Goal: Task Accomplishment & Management: Use online tool/utility

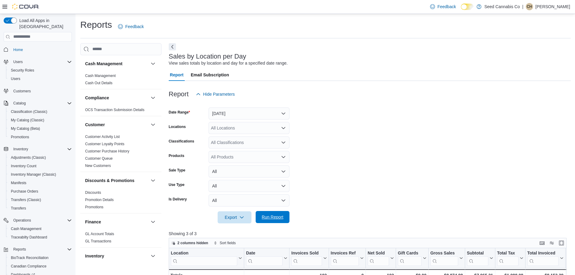
click at [281, 214] on span "Run Report" at bounding box center [273, 217] width 22 height 6
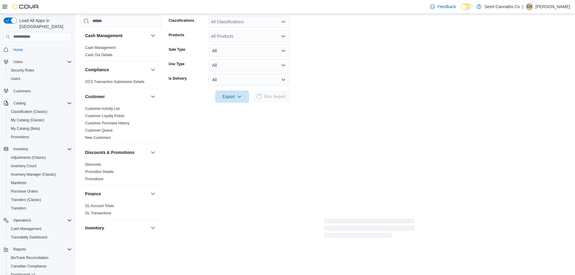
scroll to position [45, 0]
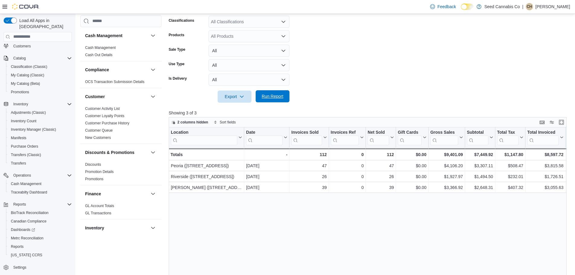
drag, startPoint x: 266, startPoint y: 97, endPoint x: 267, endPoint y: 94, distance: 3.3
click at [267, 97] on span "Run Report" at bounding box center [273, 96] width 22 height 6
click at [334, 75] on form "Date Range Today Locations All Locations Classifications All Classifications Pr…" at bounding box center [370, 40] width 402 height 123
click at [282, 95] on span "Run Report" at bounding box center [273, 96] width 22 height 6
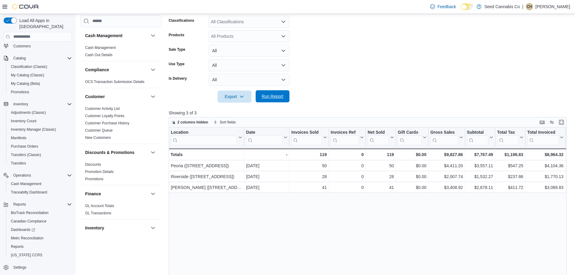
click at [282, 95] on span "Run Report" at bounding box center [273, 96] width 22 height 6
click at [283, 95] on span "Run Report" at bounding box center [273, 96] width 22 height 6
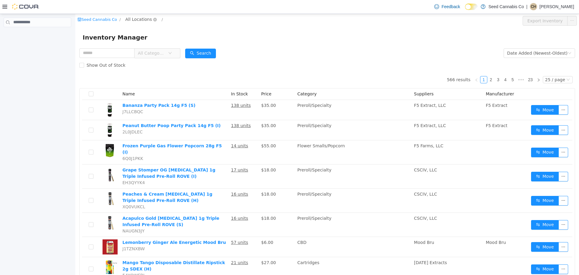
click at [126, 19] on span "All Locations" at bounding box center [138, 19] width 27 height 7
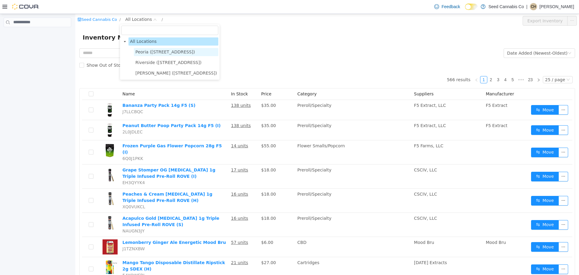
click at [145, 48] on span "Peoria ([STREET_ADDRESS])" at bounding box center [176, 52] width 84 height 8
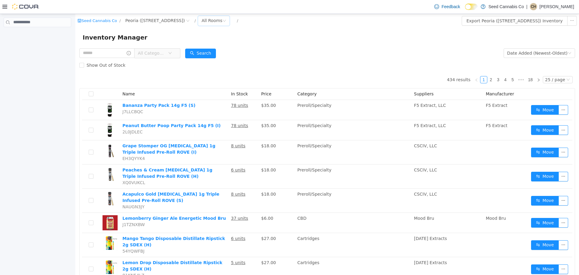
click at [202, 21] on div "All Rooms" at bounding box center [212, 20] width 21 height 9
click at [196, 71] on li "Distribution Warehouse" at bounding box center [200, 71] width 36 height 10
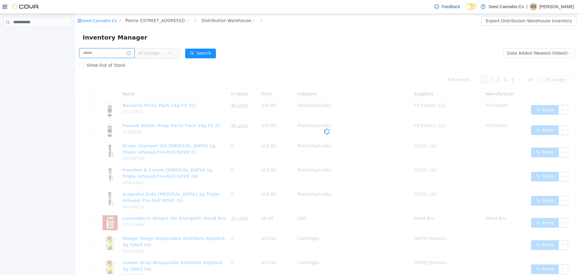
click at [112, 53] on input "text" at bounding box center [106, 53] width 55 height 10
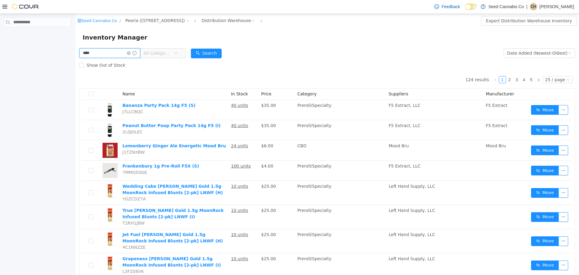
type input "****"
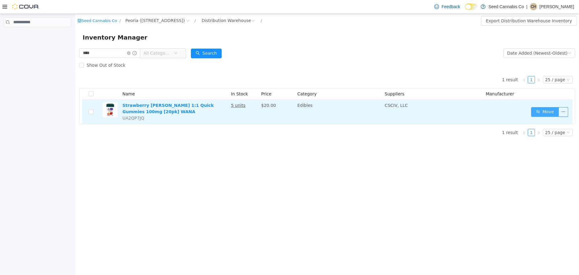
click at [539, 111] on button "Move" at bounding box center [545, 112] width 28 height 10
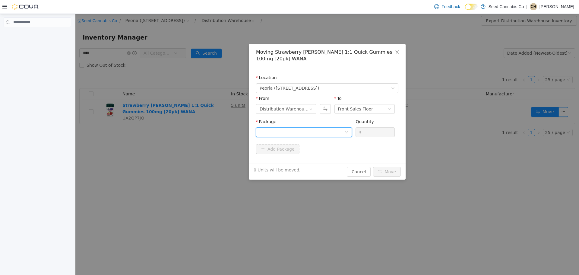
drag, startPoint x: 327, startPoint y: 127, endPoint x: 326, endPoint y: 130, distance: 3.1
click at [327, 127] on div at bounding box center [302, 131] width 85 height 9
click at [324, 153] on li "1A40E010000313D000140002 Quantity : 5 Units" at bounding box center [304, 157] width 96 height 16
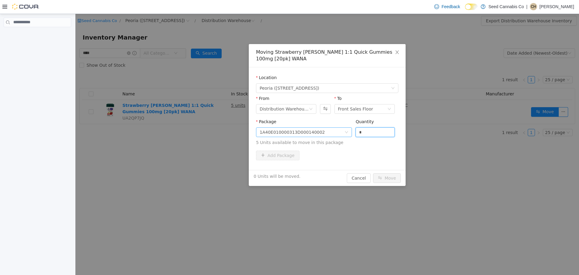
drag, startPoint x: 335, startPoint y: 131, endPoint x: 315, endPoint y: 133, distance: 19.8
click at [315, 132] on span "Package 1A40E010000313D000140002 Quantity * 5 Units available to move in this p…" at bounding box center [327, 132] width 142 height 27
type input "*"
click at [387, 177] on button "Move" at bounding box center [387, 178] width 28 height 10
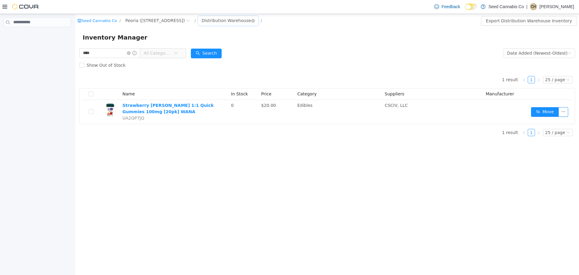
click at [206, 20] on div "Distribution Warehouse" at bounding box center [226, 20] width 49 height 9
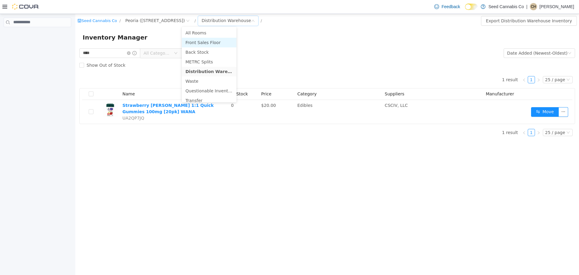
click at [209, 42] on li "Front Sales Floor" at bounding box center [209, 42] width 55 height 10
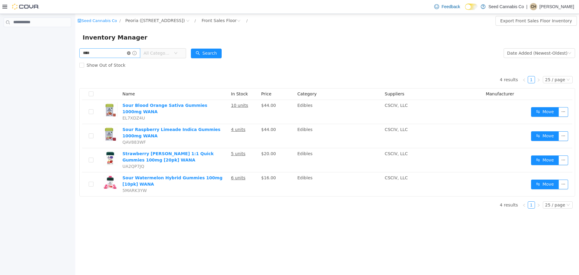
click at [131, 53] on icon "icon: close-circle" at bounding box center [129, 53] width 4 height 4
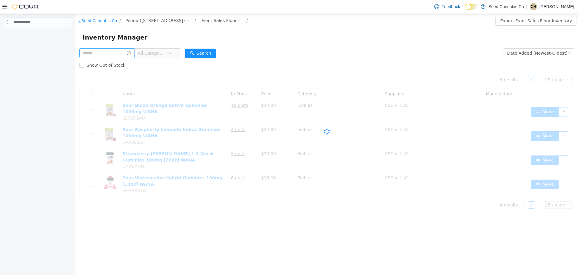
click at [165, 53] on span "All Categories" at bounding box center [151, 53] width 27 height 6
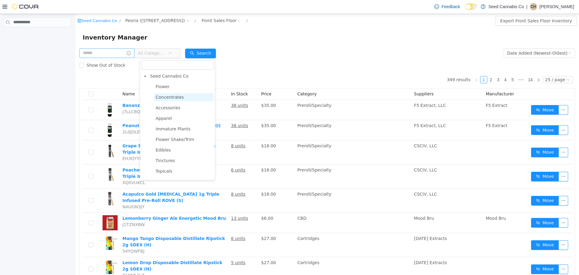
click at [189, 94] on span "Concentrates" at bounding box center [183, 97] width 59 height 8
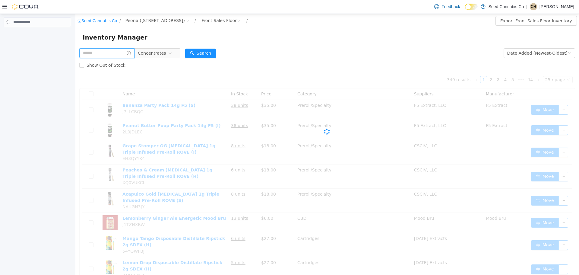
click at [118, 53] on input "text" at bounding box center [106, 53] width 55 height 10
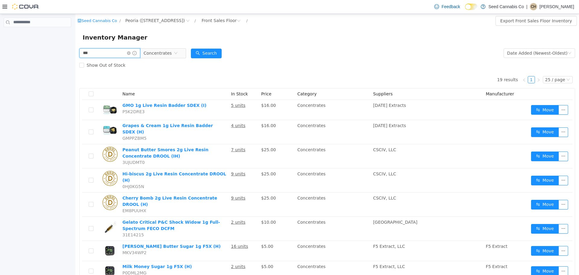
type input "***"
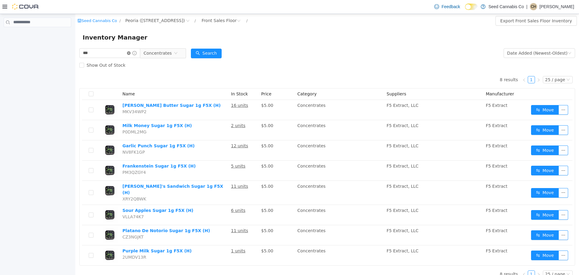
click at [131, 53] on icon "icon: close-circle" at bounding box center [129, 53] width 4 height 4
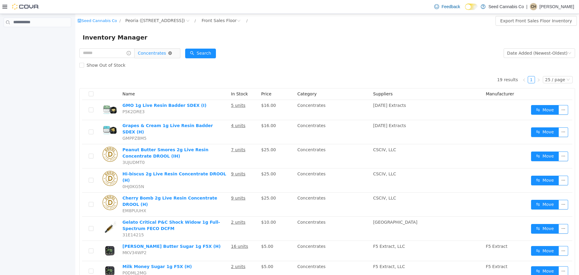
click at [172, 53] on icon "icon: close-circle" at bounding box center [170, 53] width 4 height 4
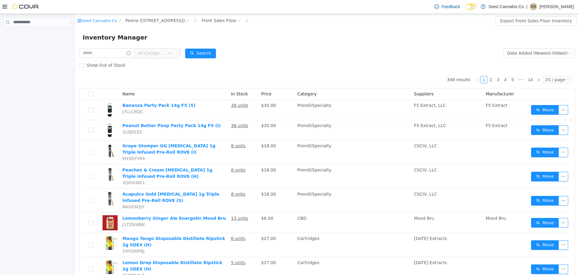
click at [2, 6] on icon at bounding box center [4, 6] width 5 height 5
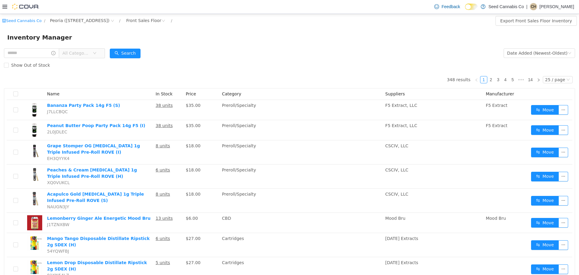
click at [2, 6] on icon at bounding box center [4, 6] width 5 height 5
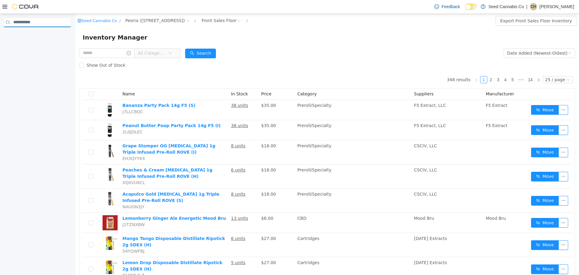
click at [39, 21] on input "search" at bounding box center [38, 23] width 68 height 10
click at [54, 83] on div at bounding box center [37, 146] width 75 height 264
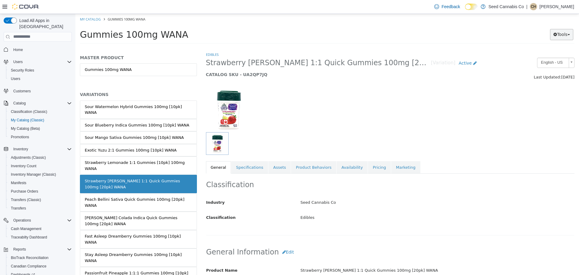
click at [555, 32] on icon "button" at bounding box center [556, 34] width 4 height 4
click at [553, 50] on link "Print Labels" at bounding box center [550, 54] width 48 height 8
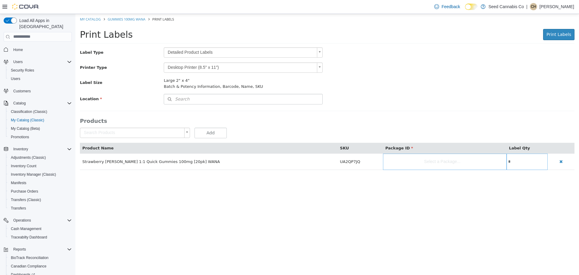
click at [226, 53] on body "Saving Bulk Changes... × My Catalog Gummies 100mg WANA Print Labels Print Label…" at bounding box center [327, 95] width 504 height 162
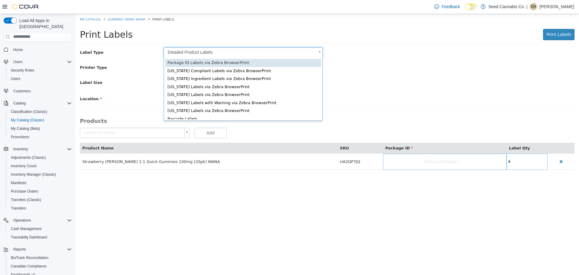
type input "*"
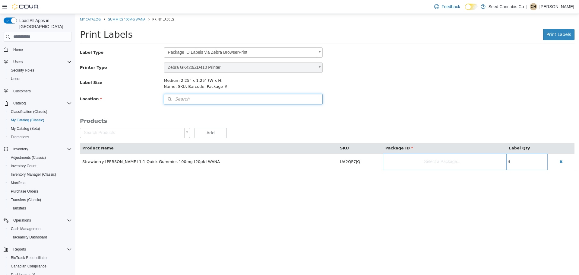
click at [295, 100] on button "Search" at bounding box center [243, 99] width 159 height 11
click at [307, 104] on span "or browse" at bounding box center [306, 109] width 31 height 11
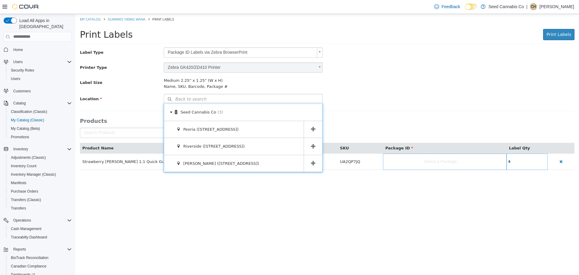
drag, startPoint x: 310, startPoint y: 126, endPoint x: 306, endPoint y: 127, distance: 4.1
click at [310, 126] on span at bounding box center [313, 129] width 19 height 17
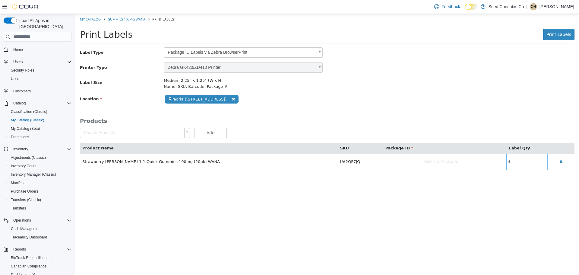
drag, startPoint x: 428, startPoint y: 156, endPoint x: 463, endPoint y: 163, distance: 36.0
click at [429, 159] on body "**********" at bounding box center [327, 95] width 504 height 162
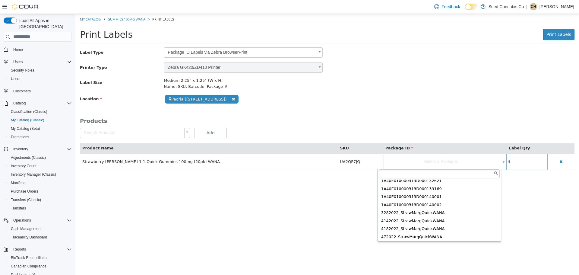
scroll to position [939, 0]
type input "**********"
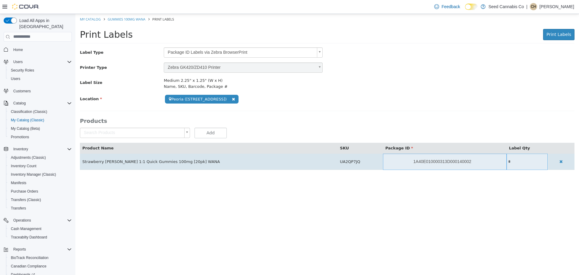
click at [517, 161] on input "*" at bounding box center [527, 161] width 41 height 5
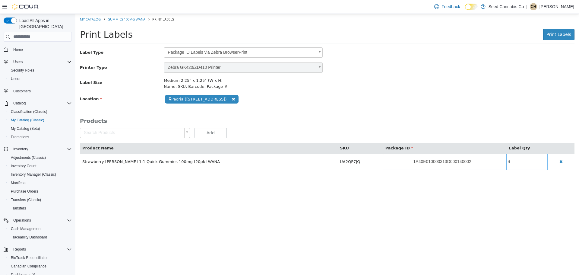
type input "*"
click at [529, 103] on div "**********" at bounding box center [327, 99] width 504 height 11
click at [556, 33] on span "Print Labels" at bounding box center [559, 34] width 25 height 5
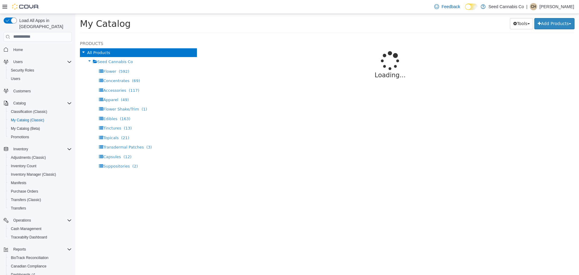
select select "**********"
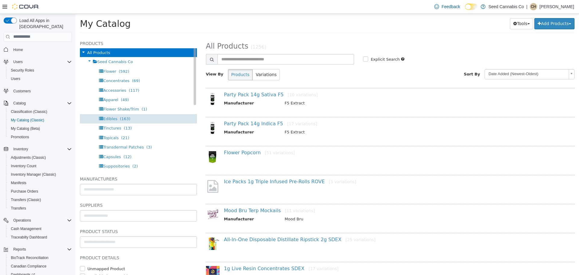
click at [121, 117] on span "(163)" at bounding box center [125, 118] width 11 height 5
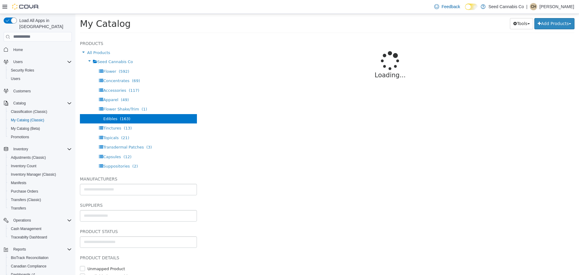
select select "**********"
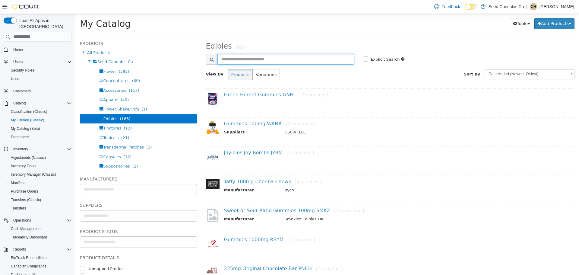
click at [240, 58] on input "text" at bounding box center [286, 59] width 137 height 11
type input "****"
select select "**********"
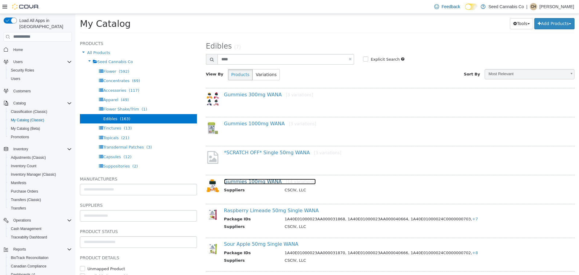
click at [260, 183] on link "Gummies 100mg WANA [14 variations]" at bounding box center [270, 181] width 92 height 6
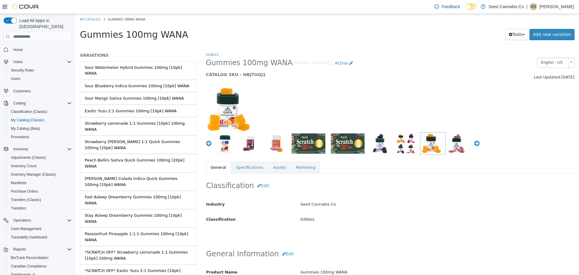
scroll to position [45, 0]
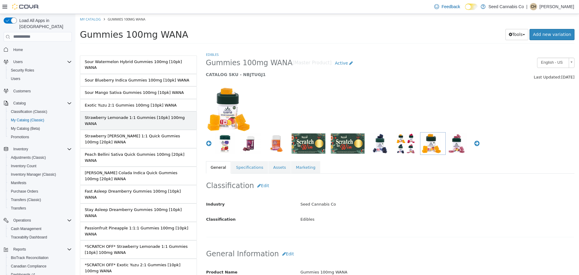
click at [170, 114] on div "Strawberry Lemonade 1:1 Gummies [10pk] 100mg WANA" at bounding box center [138, 120] width 107 height 12
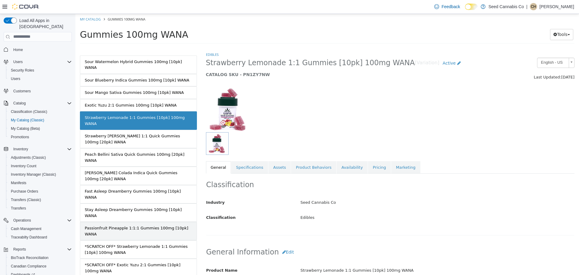
click at [146, 225] on div "Passionfruit Pineapple 1:1:1 Gummies 100mg [10pk] WANA" at bounding box center [138, 231] width 107 height 12
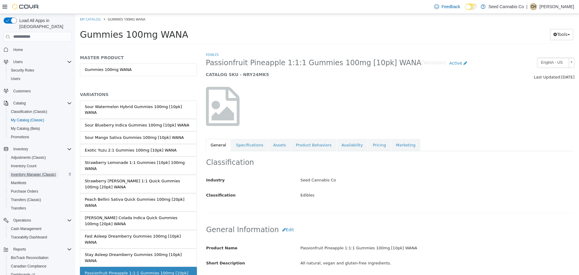
click at [30, 172] on span "Inventory Manager (Classic)" at bounding box center [33, 174] width 45 height 5
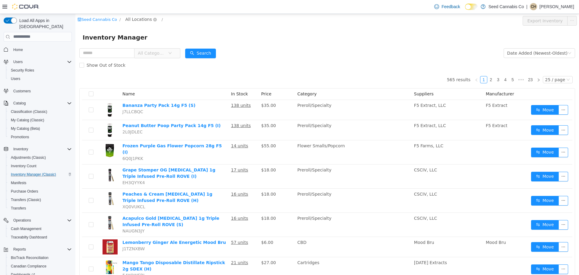
click at [130, 18] on span "All Locations" at bounding box center [138, 19] width 27 height 7
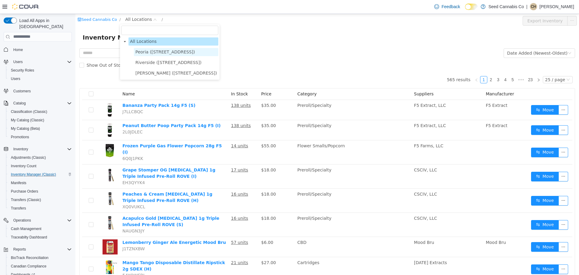
click at [145, 52] on span "Peoria ([STREET_ADDRESS])" at bounding box center [165, 51] width 60 height 5
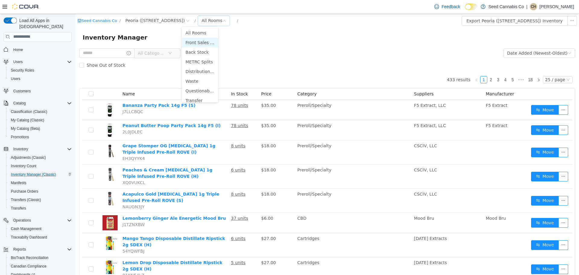
click at [196, 41] on li "Front Sales Floor" at bounding box center [200, 42] width 36 height 10
click at [157, 52] on span "All Categories" at bounding box center [151, 53] width 27 height 6
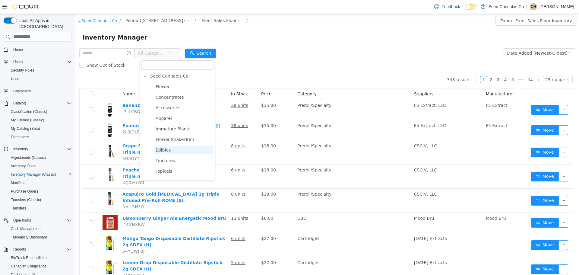
click at [171, 154] on span "Edibles" at bounding box center [183, 150] width 59 height 8
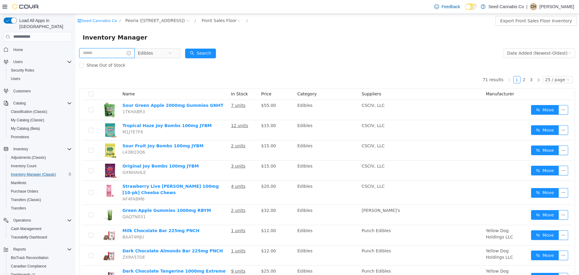
click at [110, 53] on input "text" at bounding box center [106, 53] width 55 height 10
type input "****"
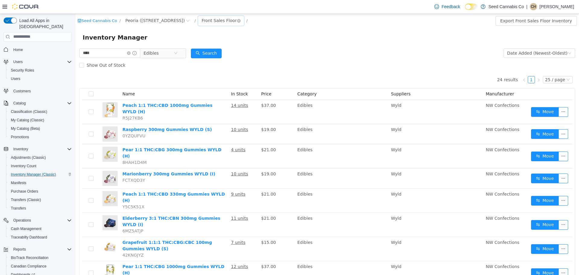
click at [202, 21] on div "Front Sales Floor" at bounding box center [219, 20] width 35 height 9
click at [202, 71] on li "Distribution Warehouse" at bounding box center [203, 71] width 42 height 10
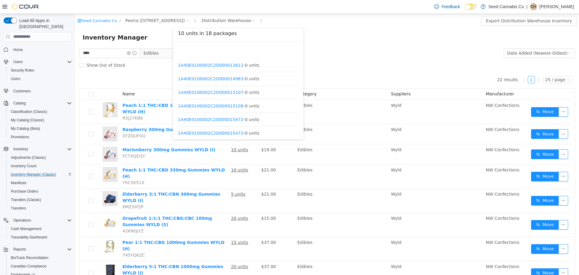
scroll to position [154, 0]
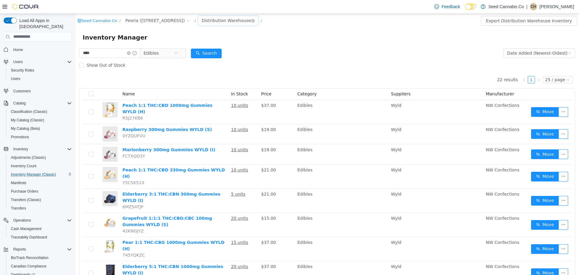
click at [212, 18] on div "Distribution Warehouse" at bounding box center [226, 20] width 49 height 9
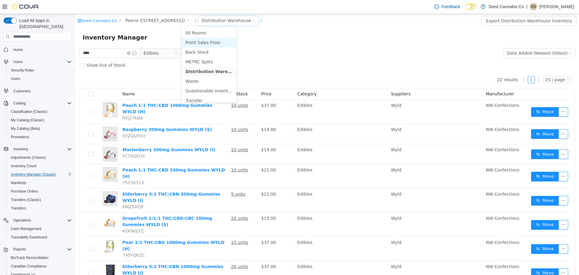
click at [207, 43] on li "Front Sales Floor" at bounding box center [209, 42] width 55 height 10
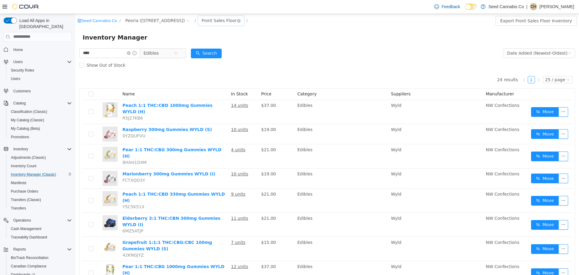
click at [202, 18] on div "Front Sales Floor" at bounding box center [219, 20] width 35 height 9
click at [201, 73] on li "Distribution Warehouse" at bounding box center [203, 71] width 42 height 10
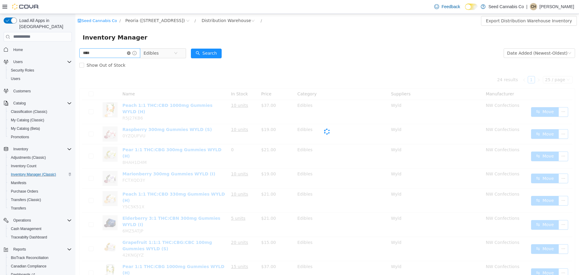
click at [131, 52] on icon "icon: close-circle" at bounding box center [129, 53] width 4 height 4
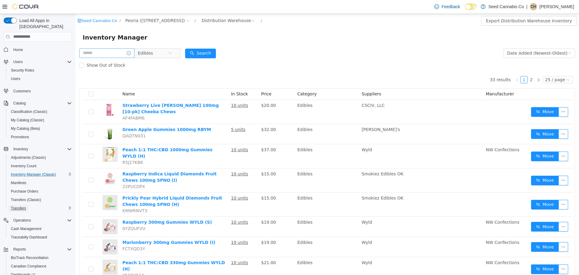
click at [19, 206] on span "Transfers" at bounding box center [18, 208] width 15 height 5
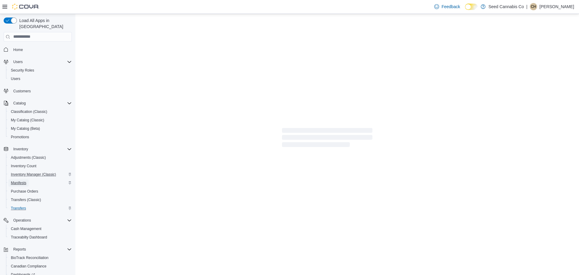
click at [16, 180] on span "Manifests" at bounding box center [18, 182] width 15 height 5
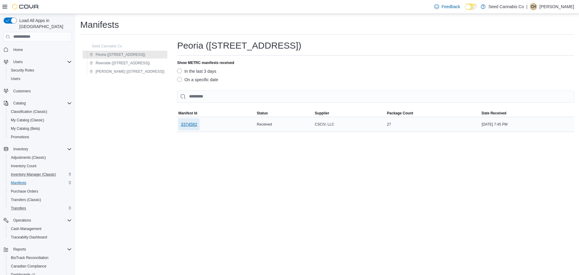
click at [181, 123] on span "3374582" at bounding box center [189, 124] width 17 height 6
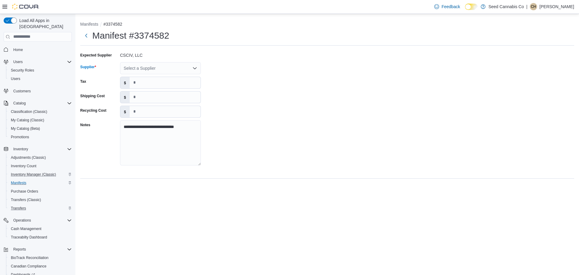
click at [145, 69] on div "Select a Supplier" at bounding box center [160, 68] width 81 height 12
type input "****"
click at [148, 75] on button "Stas h House" at bounding box center [160, 78] width 81 height 9
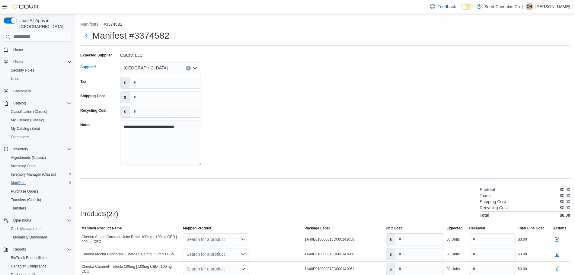
click at [248, 79] on div "**********" at bounding box center [325, 110] width 490 height 121
click at [188, 68] on icon "Clear input" at bounding box center [188, 68] width 2 height 2
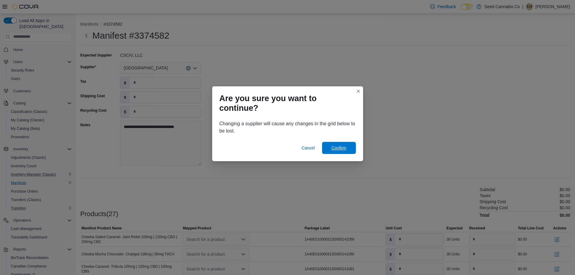
click at [349, 149] on span "Confirm" at bounding box center [339, 148] width 27 height 12
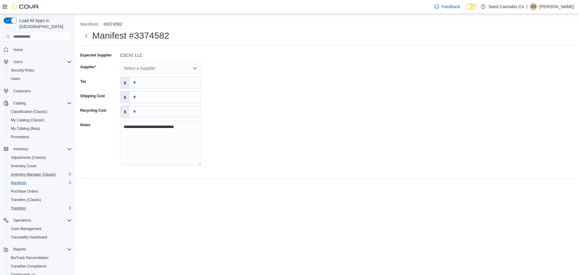
click at [140, 68] on div "Select a Supplier" at bounding box center [160, 68] width 81 height 12
type input "***"
click at [142, 77] on span "CSC IV, LLC" at bounding box center [164, 78] width 66 height 6
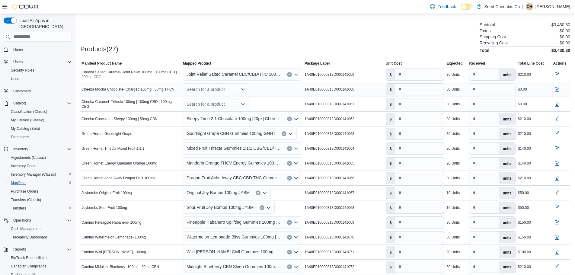
scroll to position [166, 0]
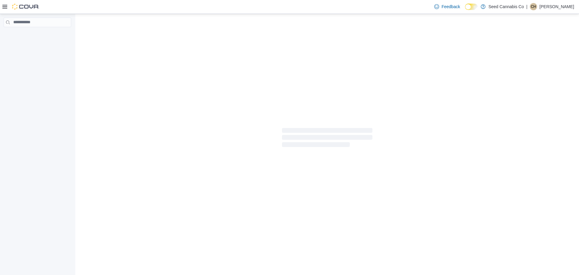
select select "**********"
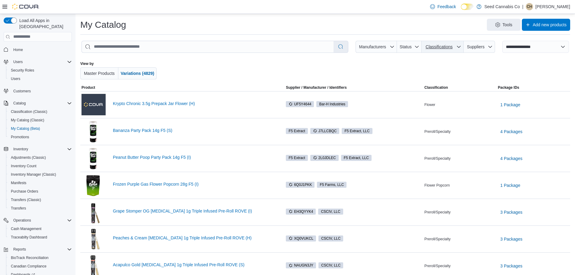
click at [454, 46] on span "Classifications" at bounding box center [439, 47] width 30 height 6
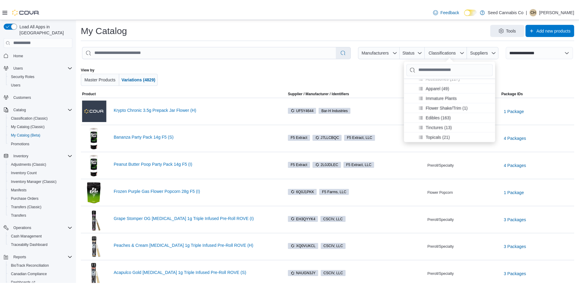
scroll to position [41, 0]
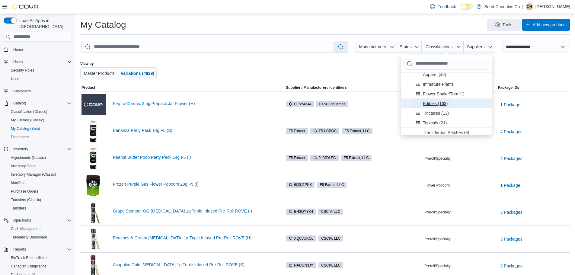
click at [437, 106] on span "Edibles (163)" at bounding box center [435, 103] width 25 height 6
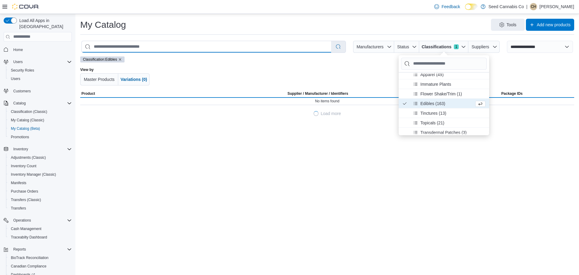
click at [193, 47] on input "search" at bounding box center [207, 46] width 250 height 11
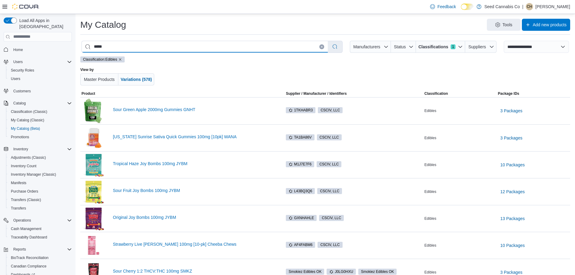
type input "******"
select select "*********"
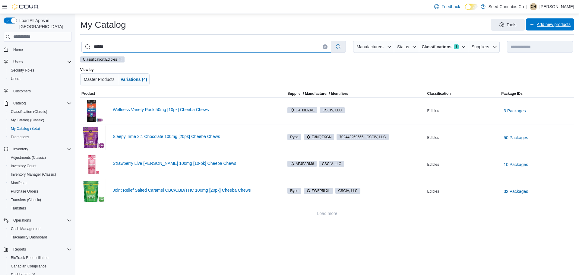
type input "******"
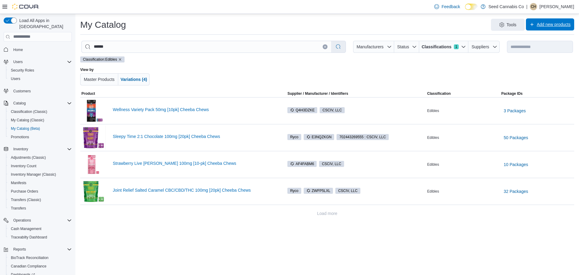
click at [543, 21] on span "Add new products" at bounding box center [550, 24] width 41 height 12
click at [537, 39] on span "Create new product" at bounding box center [545, 41] width 47 height 6
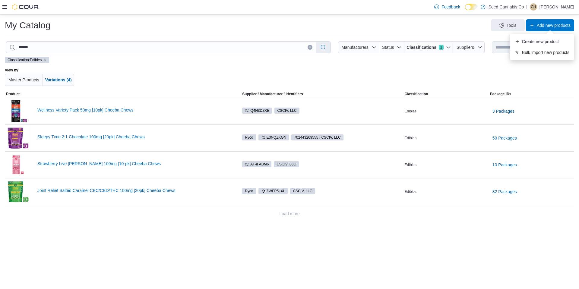
click at [373, 76] on div at bounding box center [289, 77] width 333 height 18
click at [65, 81] on span "Variations (4)" at bounding box center [58, 80] width 27 height 5
click at [506, 25] on span "Tools" at bounding box center [508, 25] width 27 height 12
click at [439, 76] on div at bounding box center [289, 77] width 333 height 18
click at [552, 24] on span "Add new products" at bounding box center [554, 25] width 34 height 6
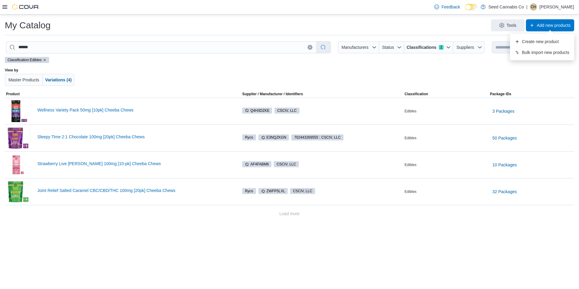
click at [190, 67] on div "Classification: Edibles View by Master Products Variations (4)" at bounding box center [290, 74] width 570 height 34
click at [59, 82] on span "Variations (4)" at bounding box center [58, 80] width 27 height 5
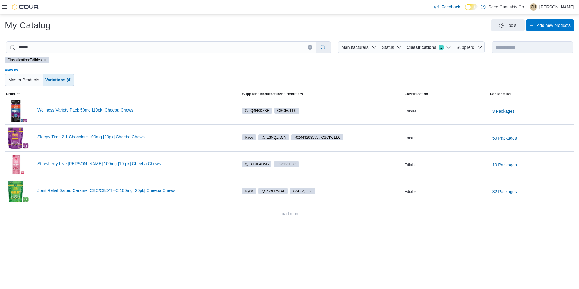
click at [59, 82] on span "Variations (4)" at bounding box center [58, 80] width 27 height 5
click at [106, 82] on div "Master Products Variations (4)" at bounding box center [60, 80] width 111 height 12
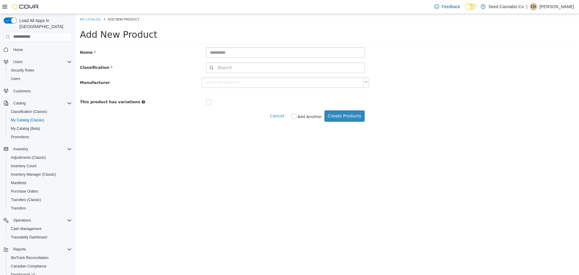
click at [216, 50] on input "text" at bounding box center [285, 52] width 159 height 11
click at [232, 53] on input "text" at bounding box center [285, 52] width 159 height 11
type input "**********"
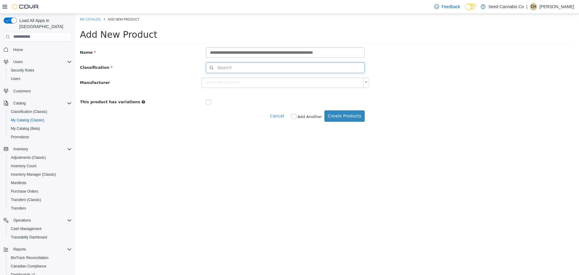
click at [244, 68] on button "Search" at bounding box center [285, 67] width 159 height 11
click at [353, 78] on span "or browse" at bounding box center [348, 78] width 31 height 11
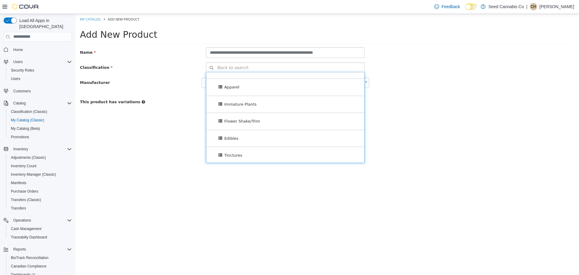
scroll to position [84, 0]
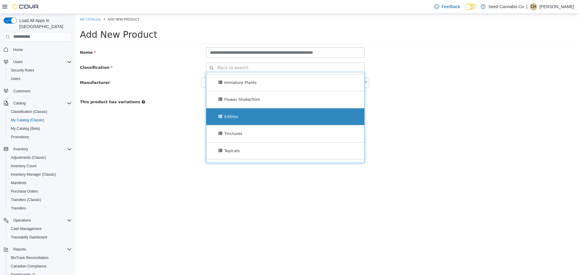
click at [269, 117] on div "Edibles" at bounding box center [285, 116] width 158 height 17
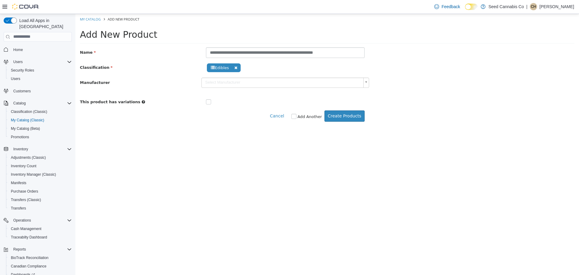
click at [414, 104] on div "This product has variations" at bounding box center [327, 101] width 504 height 8
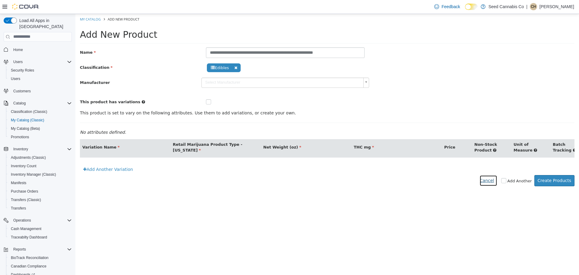
click at [498, 186] on button "Cancel" at bounding box center [489, 180] width 18 height 11
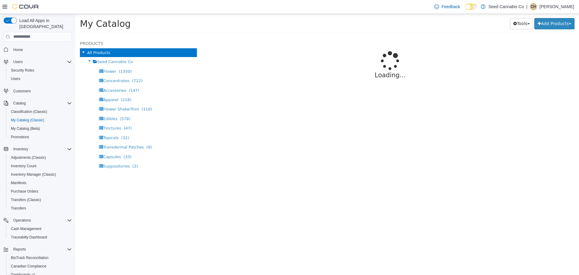
select select "**********"
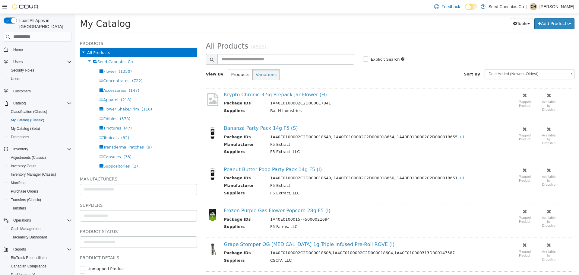
drag, startPoint x: 123, startPoint y: 120, endPoint x: 239, endPoint y: 66, distance: 127.6
click at [123, 120] on span "(578)" at bounding box center [125, 118] width 11 height 5
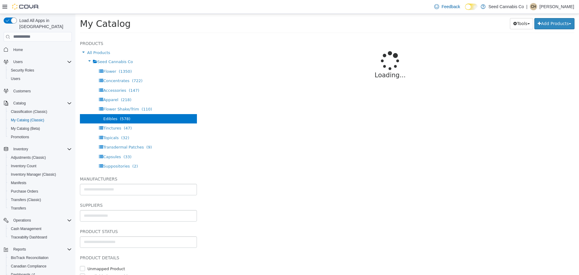
select select "**********"
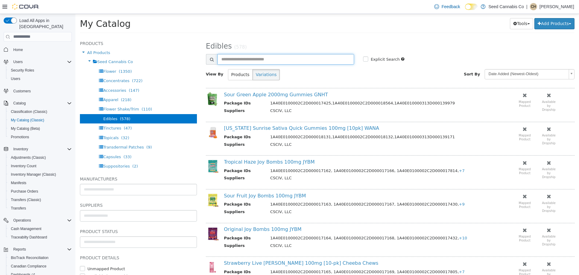
click at [241, 56] on input "text" at bounding box center [286, 59] width 137 height 11
type input "******"
select select "**********"
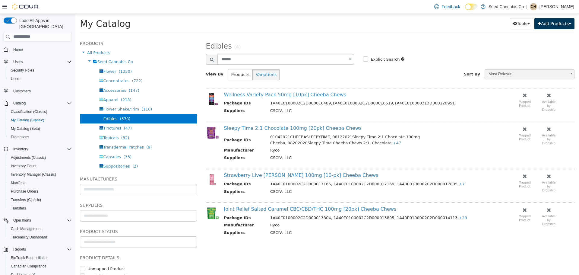
click at [551, 26] on button "Add Products" at bounding box center [555, 23] width 40 height 11
click at [550, 37] on link "Create New Product" at bounding box center [541, 35] width 67 height 8
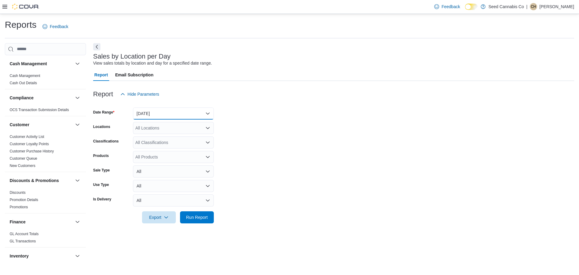
click at [158, 114] on button "[DATE]" at bounding box center [173, 113] width 81 height 12
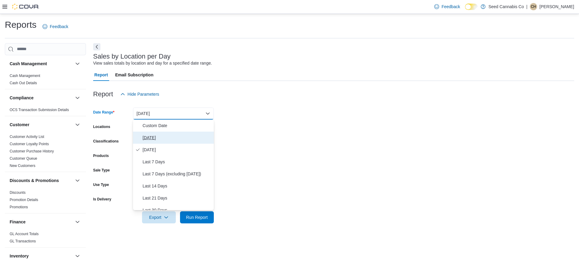
click at [155, 140] on span "Today" at bounding box center [177, 137] width 69 height 7
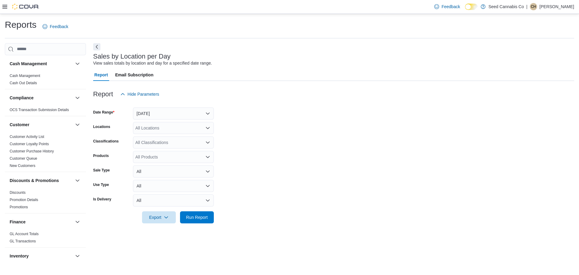
click at [250, 132] on form "Date Range Today Locations All Locations Classifications All Classifications Pr…" at bounding box center [333, 161] width 481 height 123
click at [207, 214] on span "Run Report" at bounding box center [197, 217] width 22 height 6
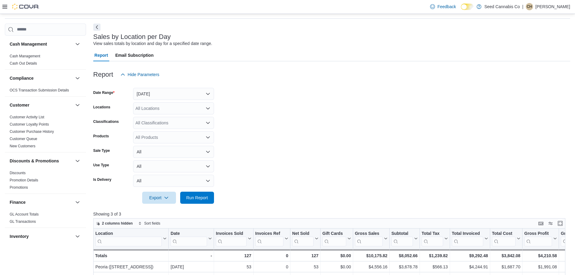
scroll to position [60, 0]
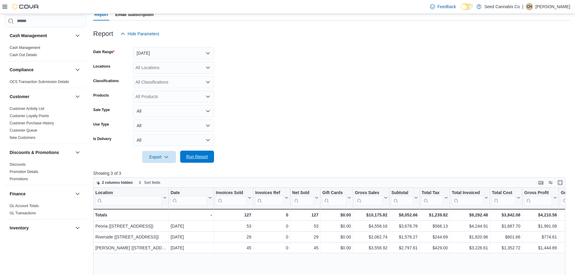
click at [200, 157] on span "Run Report" at bounding box center [197, 157] width 22 height 6
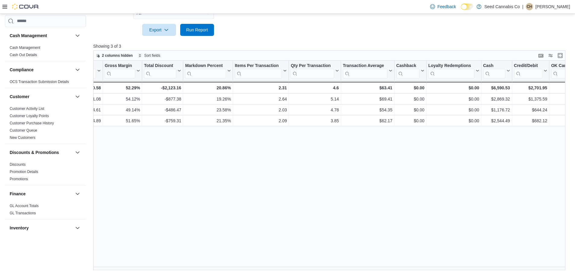
scroll to position [0, 550]
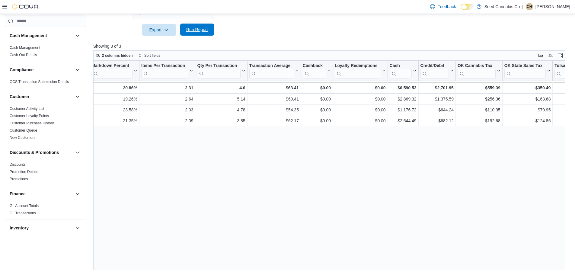
click at [198, 31] on span "Run Report" at bounding box center [197, 30] width 22 height 6
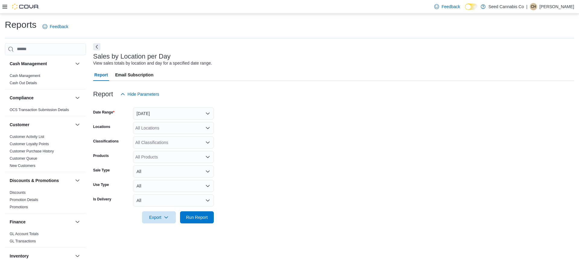
click at [2, 8] on div "Feedback Dark Mode Seed Cannabis Co | CH [PERSON_NAME]" at bounding box center [289, 7] width 579 height 14
click at [5, 4] on icon at bounding box center [4, 6] width 5 height 5
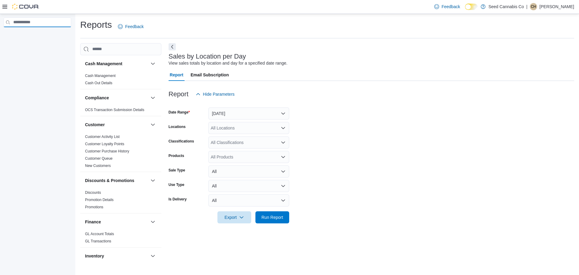
click at [54, 22] on input "search" at bounding box center [38, 23] width 68 height 10
type input "*******"
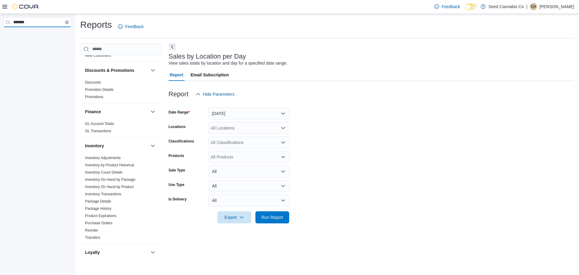
scroll to position [164, 0]
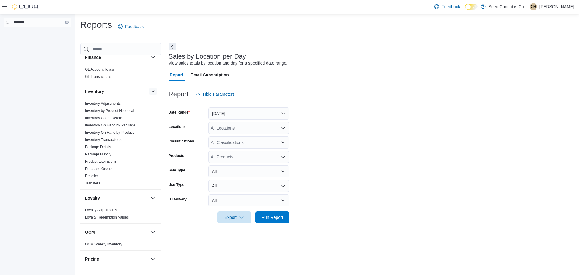
click at [149, 93] on button "button" at bounding box center [152, 91] width 7 height 7
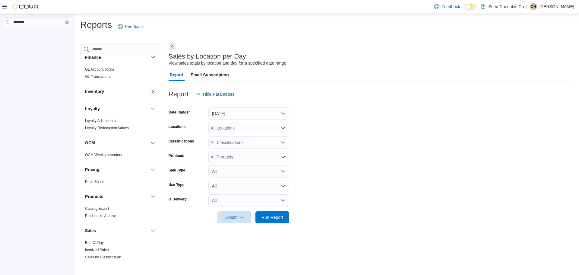
click at [149, 93] on button "button" at bounding box center [152, 91] width 7 height 7
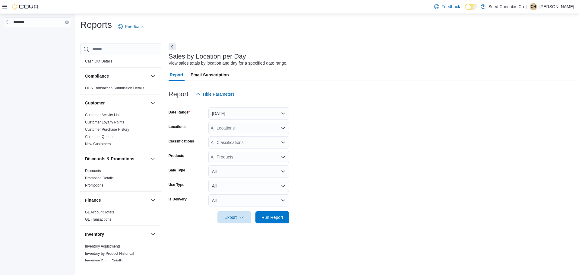
scroll to position [0, 0]
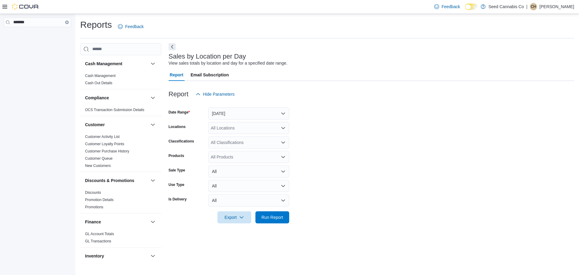
click at [68, 23] on button "Clear input" at bounding box center [67, 23] width 4 height 4
click at [21, 6] on img at bounding box center [25, 7] width 27 height 6
click at [5, 7] on icon at bounding box center [4, 7] width 5 height 4
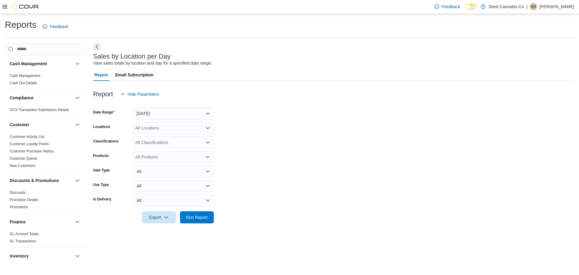
click at [5, 7] on icon at bounding box center [4, 7] width 5 height 4
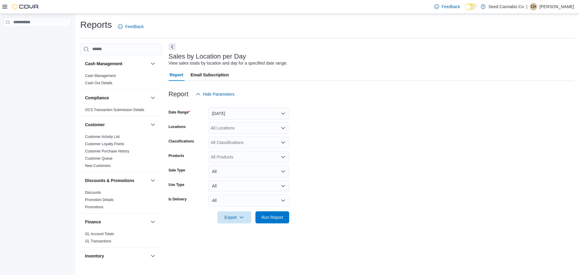
click at [24, 4] on img at bounding box center [25, 7] width 27 height 6
click at [15, 5] on img at bounding box center [25, 7] width 27 height 6
click at [13, 6] on img at bounding box center [25, 7] width 27 height 6
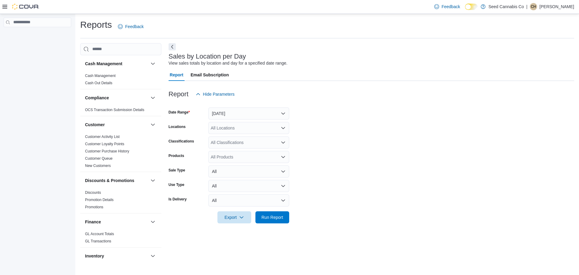
click at [13, 6] on img at bounding box center [25, 7] width 27 height 6
click at [37, 23] on input "search" at bounding box center [38, 23] width 68 height 10
type input "*******"
